Goal: Task Accomplishment & Management: Use online tool/utility

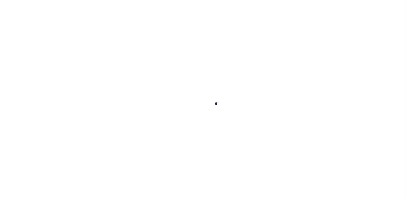
select select "100"
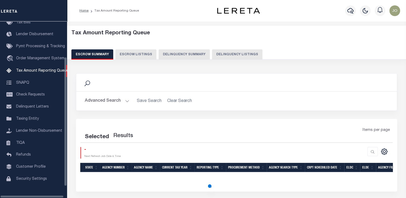
scroll to position [55, 0]
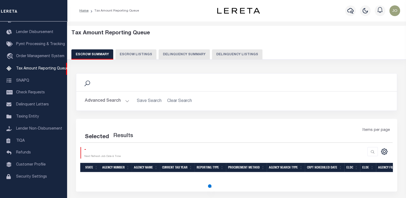
select select "100"
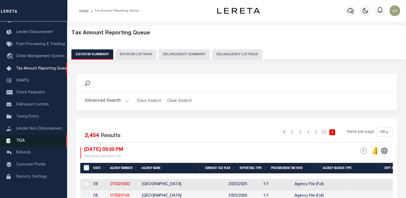
click at [31, 143] on link "TIQA" at bounding box center [33, 141] width 67 height 12
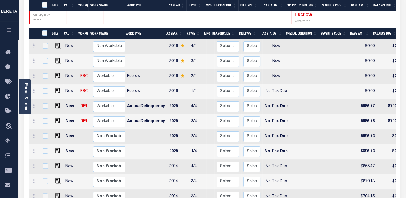
scroll to position [124, 0]
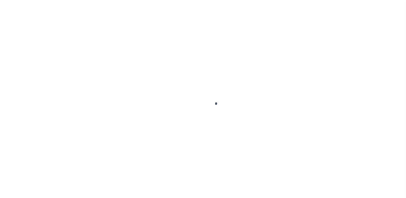
select select "NTX"
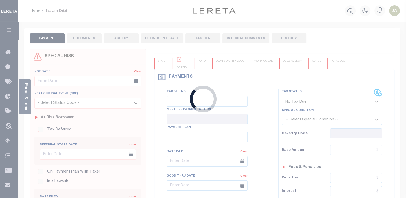
checkbox input "false"
type input "[DATE]"
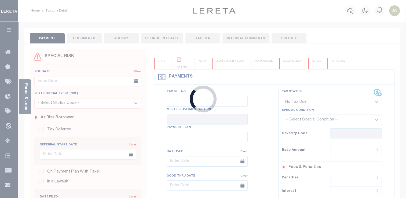
type input "$0"
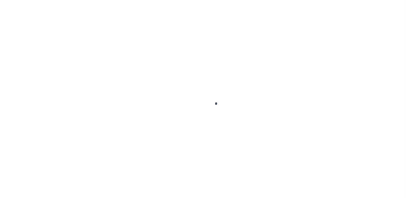
select select "NTX"
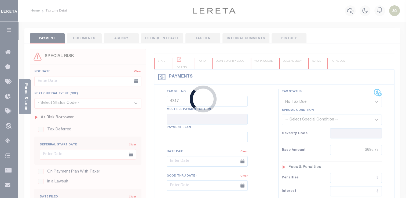
checkbox input "false"
type textarea "Test 2 2025"
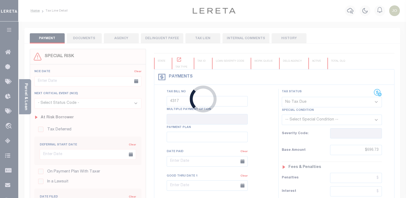
type input "[DATE]"
type input "$696.73"
type input "$0"
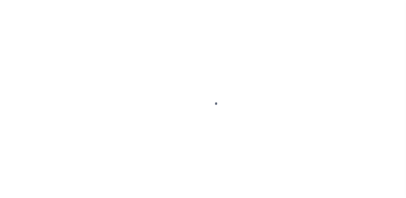
select select "NTX"
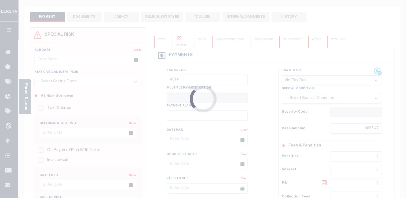
checkbox input "false"
type textarea "Test 2 2025"
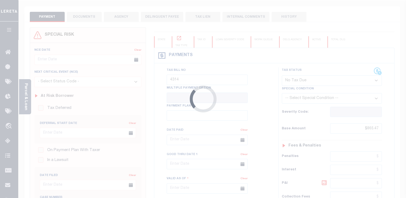
type input "[DATE]"
type input "$865.47"
type input "$0"
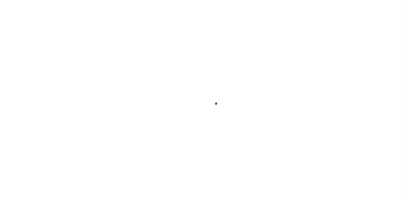
select select "NTX"
checkbox input "false"
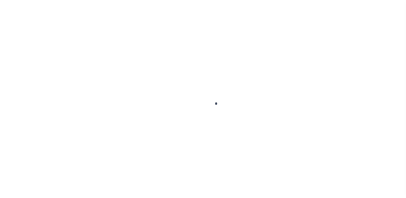
checkbox input "false"
type textarea "Test 2 2025"
type input "[DATE]"
type input "08/15/2025"
type input "$686.77"
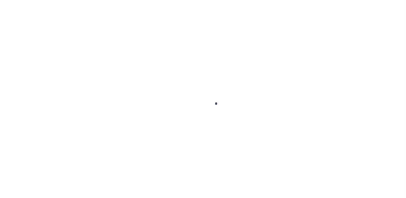
type input "$13.31"
type input "$700.08"
select select "NTX"
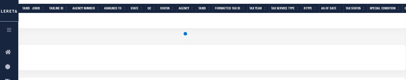
scroll to position [123, 0]
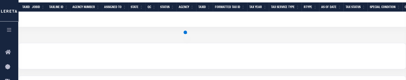
select select "200"
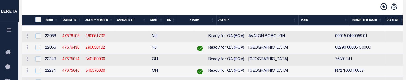
scroll to position [113, 0]
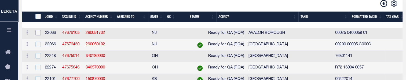
click at [39, 35] on input "checkbox" at bounding box center [37, 32] width 5 height 5
checkbox input "true"
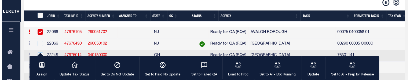
scroll to position [112, 0]
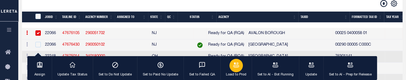
click at [233, 67] on icon "button" at bounding box center [236, 64] width 7 height 7
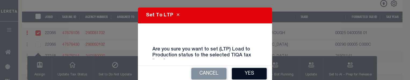
click at [235, 74] on button "Yes" at bounding box center [249, 74] width 35 height 12
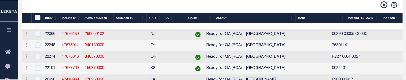
scroll to position [113, 0]
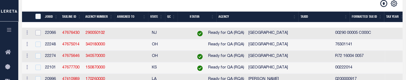
click at [41, 33] on input "checkbox" at bounding box center [37, 32] width 5 height 5
checkbox input "true"
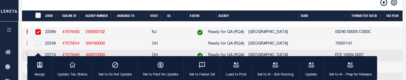
scroll to position [112, 0]
